Goal: Navigation & Orientation: Find specific page/section

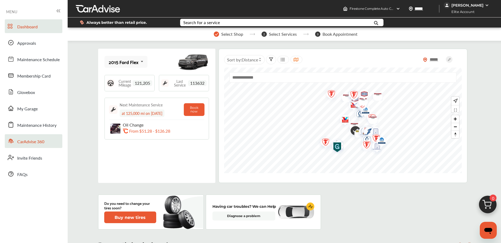
click at [34, 141] on span "CarAdvise 360" at bounding box center [30, 142] width 27 height 7
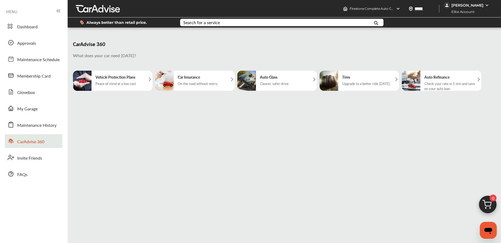
click at [433, 81] on div "Check your rate in 5 min and save on your auto loan" at bounding box center [451, 86] width 54 height 10
drag, startPoint x: 33, startPoint y: 29, endPoint x: 42, endPoint y: 29, distance: 8.8
click at [33, 29] on span "Dashboard" at bounding box center [27, 27] width 20 height 7
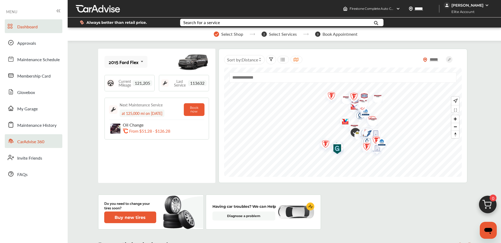
click at [23, 141] on span "CarAdvise 360" at bounding box center [30, 142] width 27 height 7
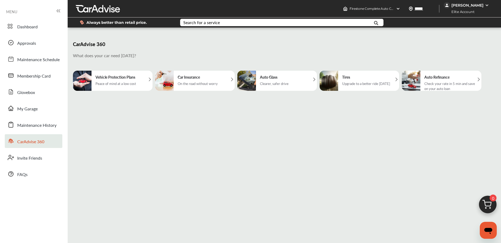
click at [426, 82] on div "Check your rate in 5 min and save on your auto loan" at bounding box center [451, 86] width 54 height 10
click at [187, 132] on div "CarAdvise 360 What does your car need [DATE]? Vehicle Protection Plans Peace of…" at bounding box center [283, 143] width 428 height 222
click at [29, 27] on span "Dashboard" at bounding box center [27, 27] width 20 height 7
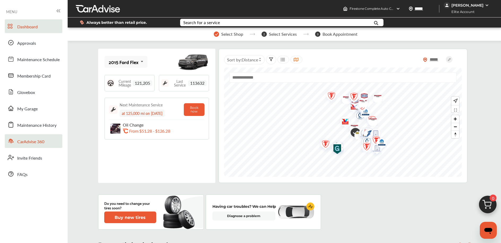
click at [43, 143] on span "CarAdvise 360" at bounding box center [30, 142] width 27 height 7
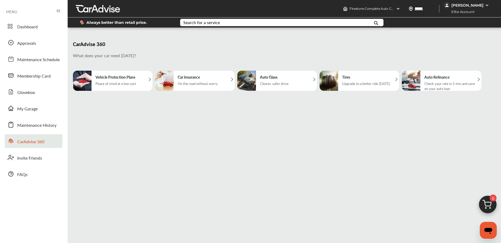
click at [442, 85] on div "Check your rate in 5 min and save on your auto loan" at bounding box center [451, 86] width 54 height 10
click at [34, 28] on span "Dashboard" at bounding box center [27, 27] width 20 height 7
